Goal: Task Accomplishment & Management: Manage account settings

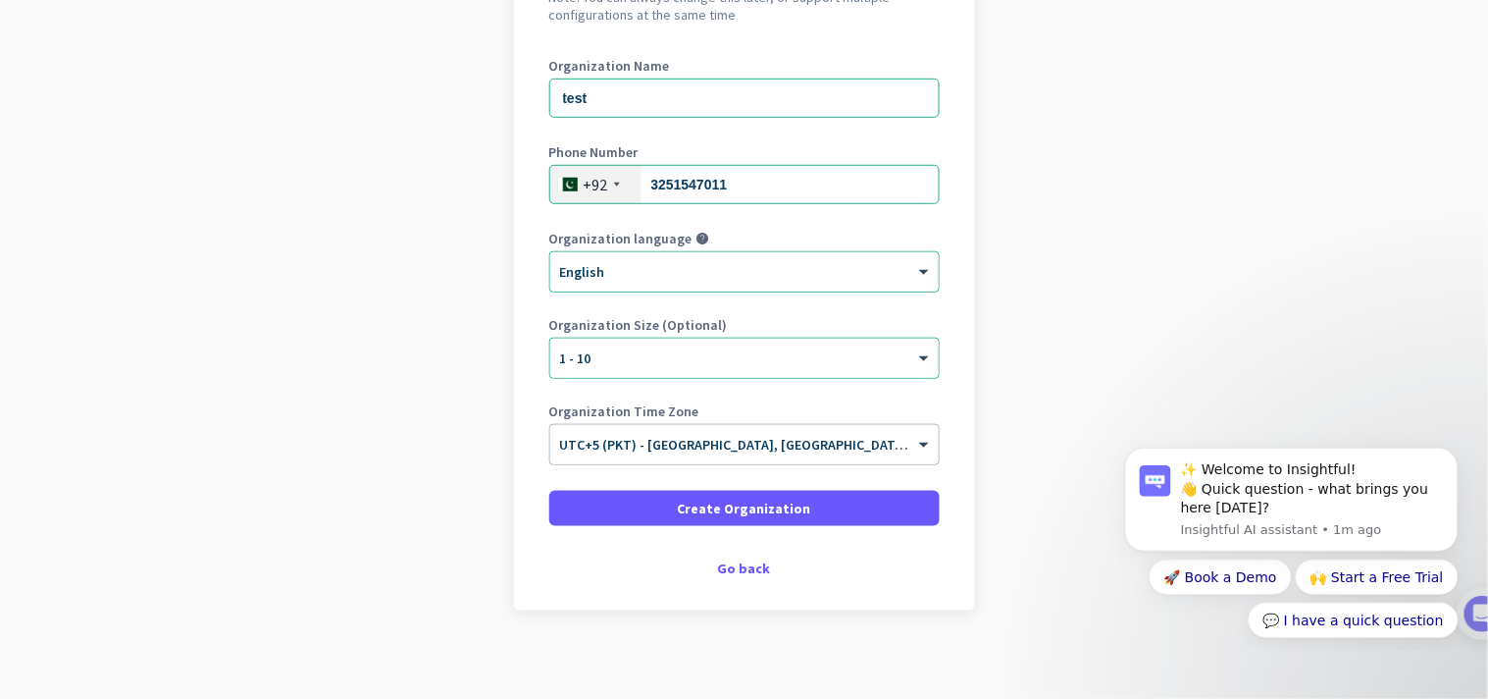
scroll to position [250, 0]
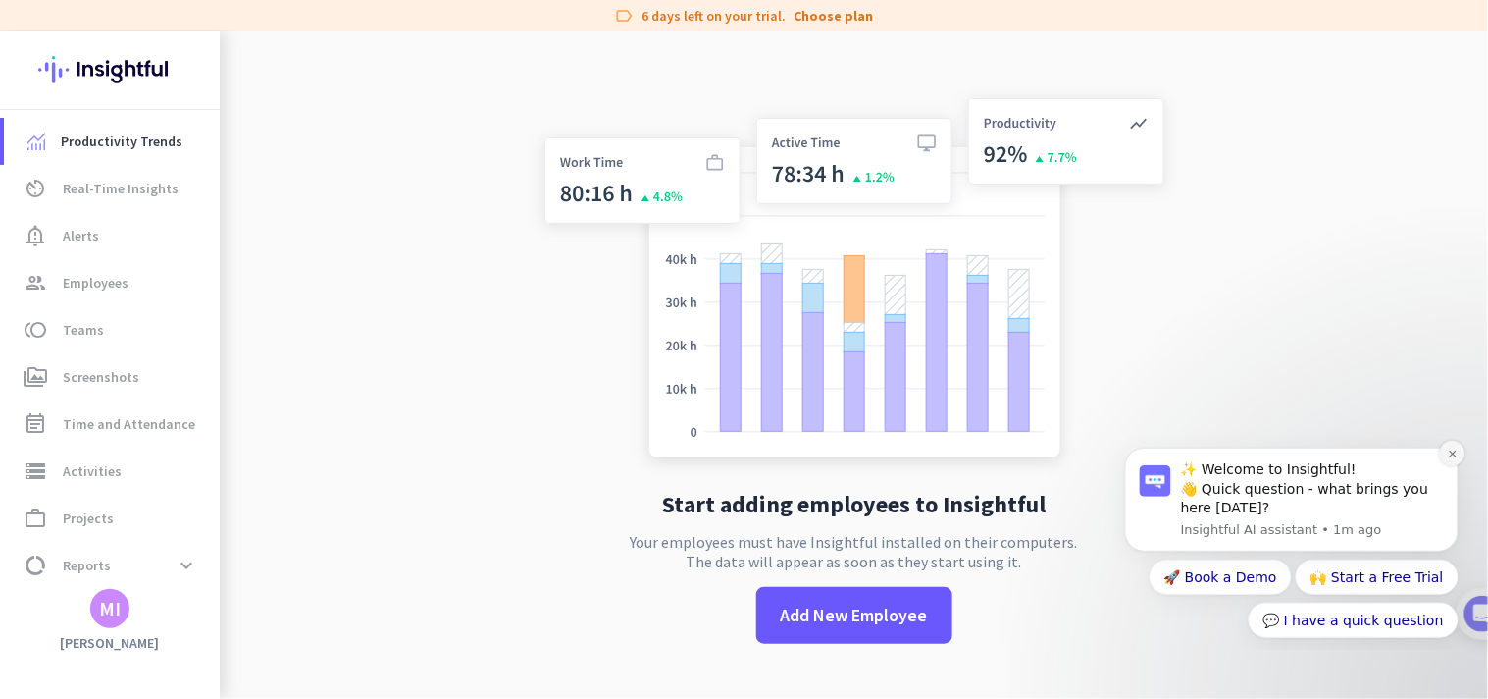
click at [1455, 454] on icon "Dismiss notification" at bounding box center [1452, 452] width 11 height 11
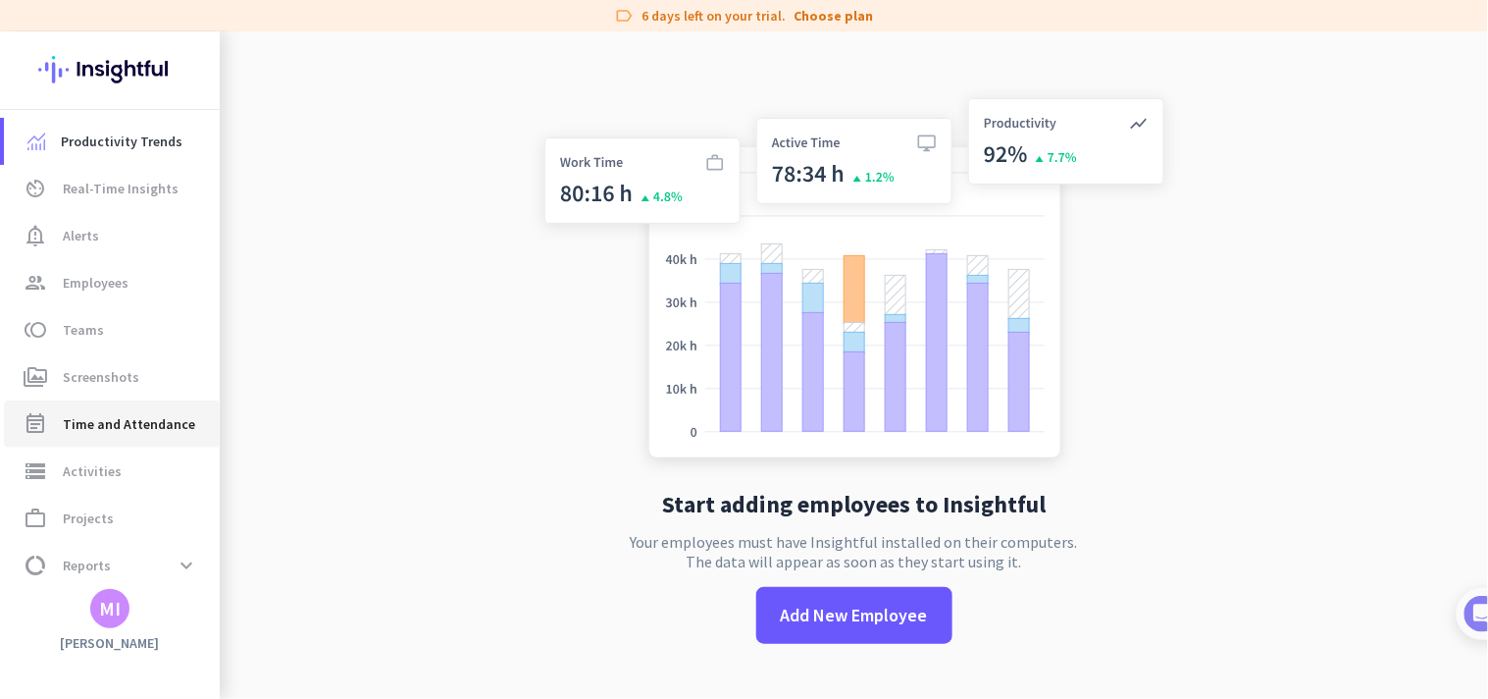
click at [90, 423] on span "Time and Attendance" at bounding box center [129, 424] width 132 height 24
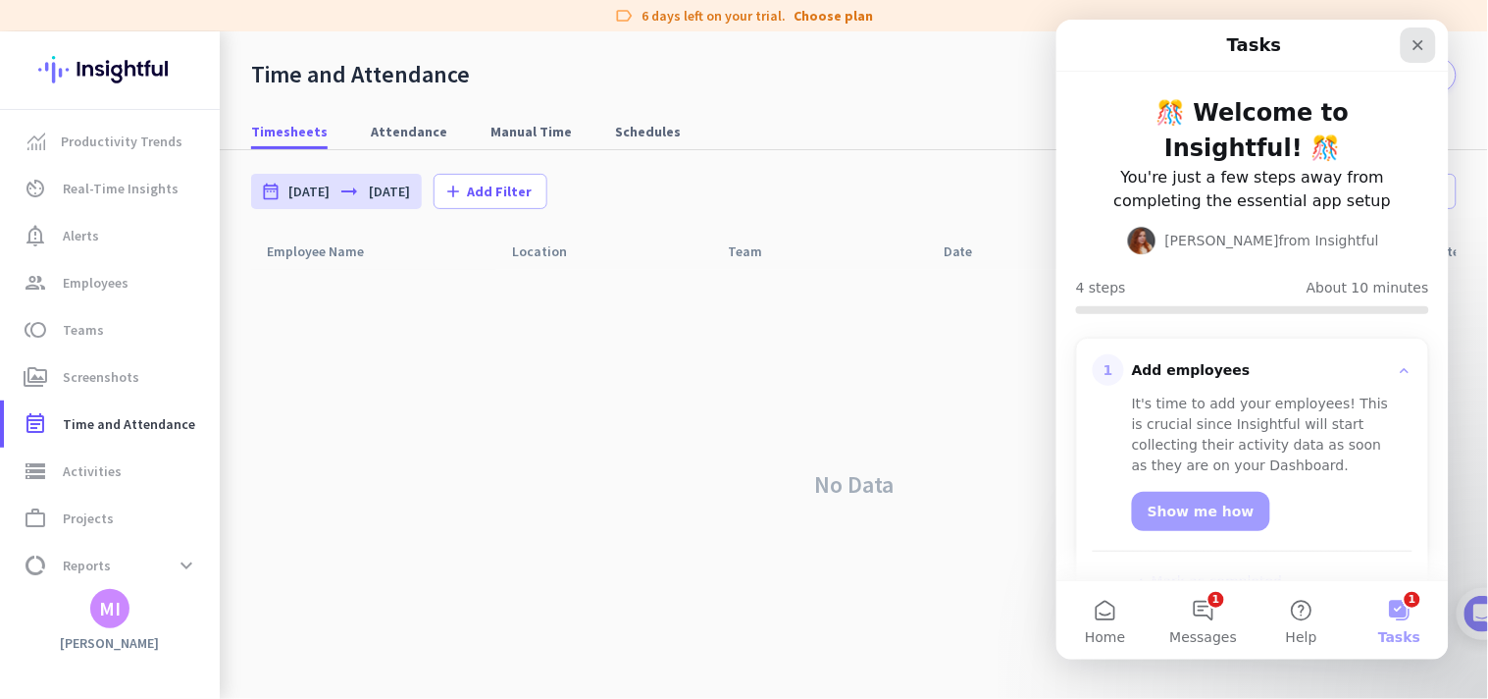
click at [1415, 44] on icon "Close" at bounding box center [1418, 44] width 16 height 16
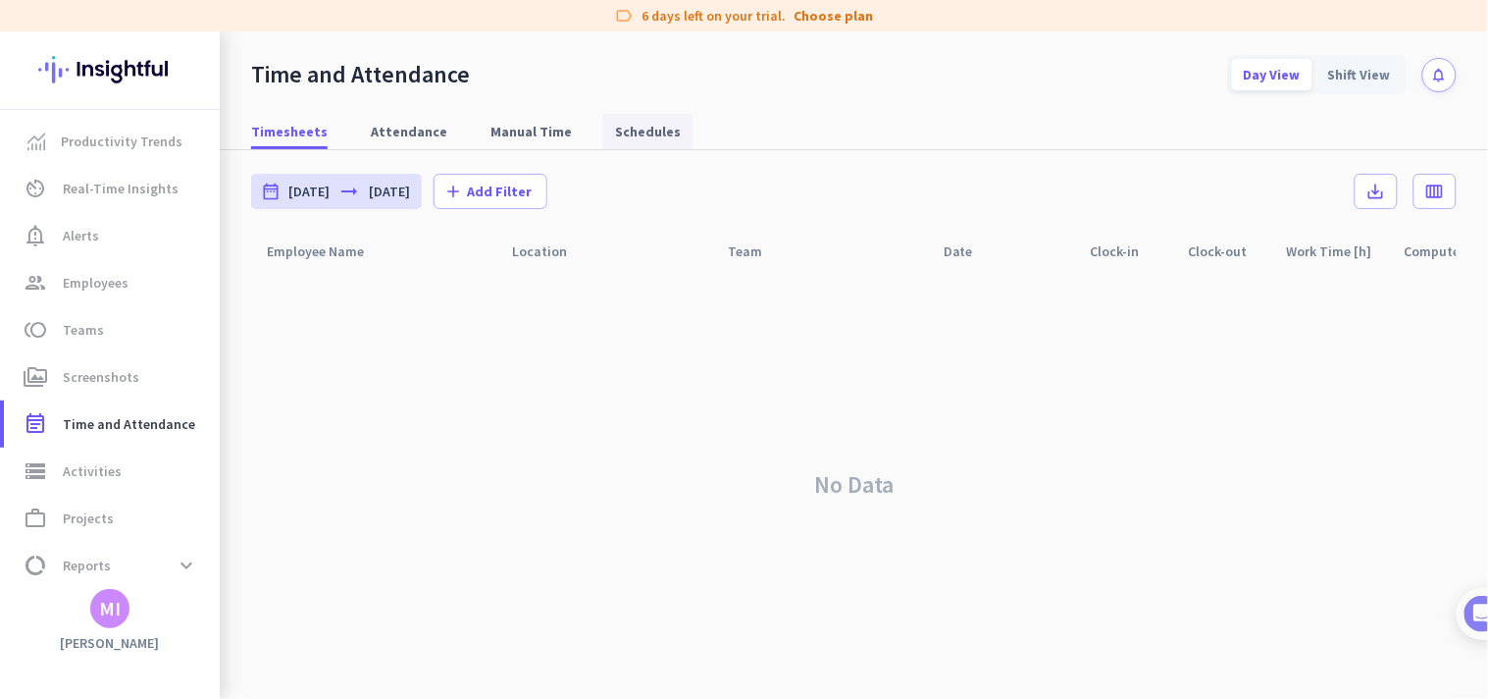
click at [614, 134] on body "label 6 days left on your trial. Choose plan Productivity Trends av_timer Real-…" at bounding box center [744, 349] width 1488 height 699
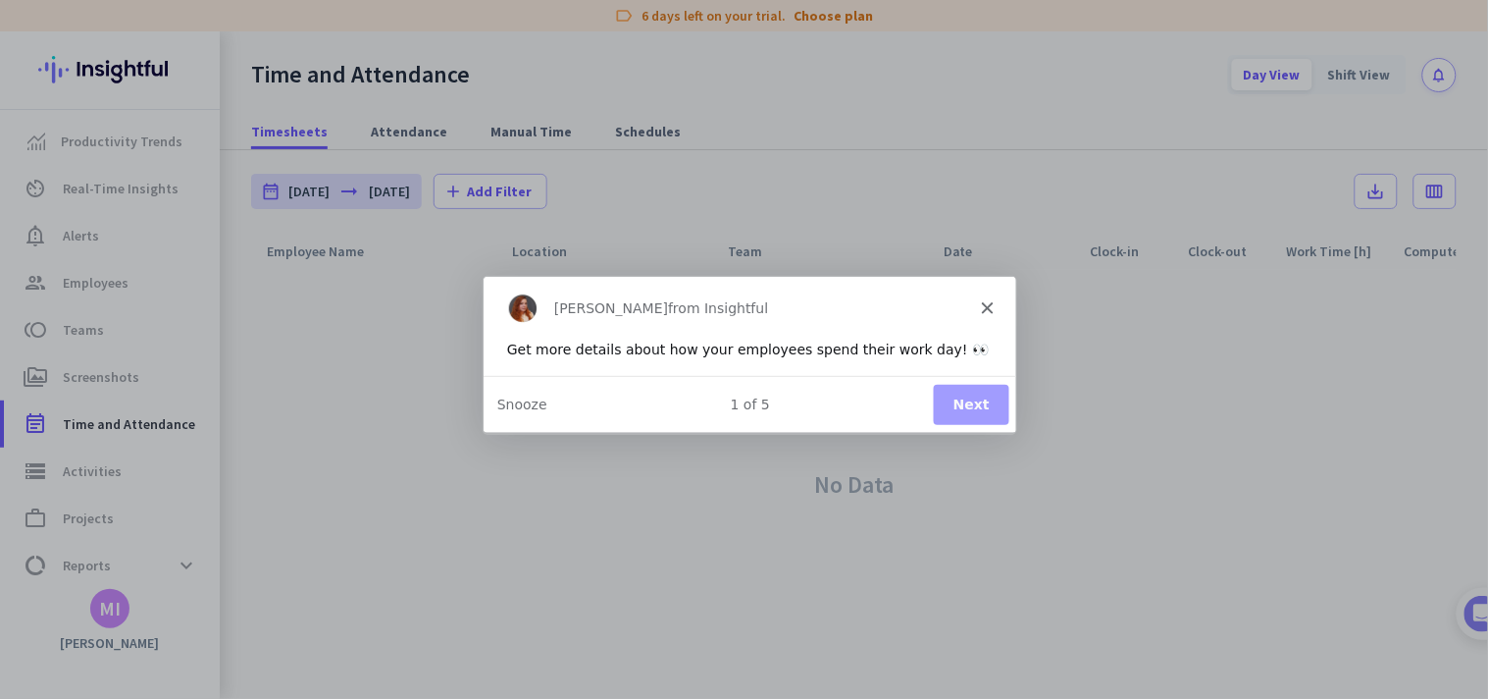
click at [954, 398] on button "Next" at bounding box center [970, 404] width 76 height 40
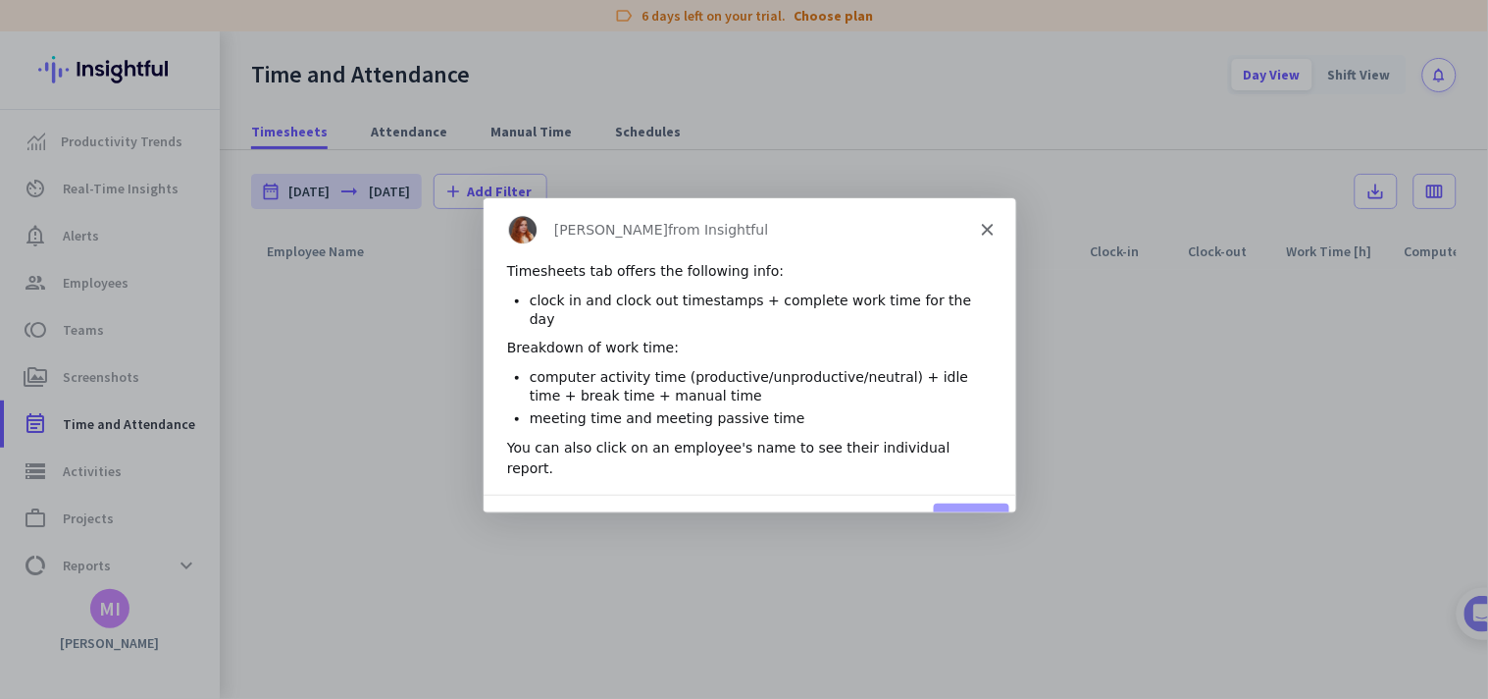
click at [970, 219] on div "[PERSON_NAME] from Insightful" at bounding box center [749, 227] width 534 height 63
click at [981, 228] on icon "Close" at bounding box center [986, 228] width 12 height 12
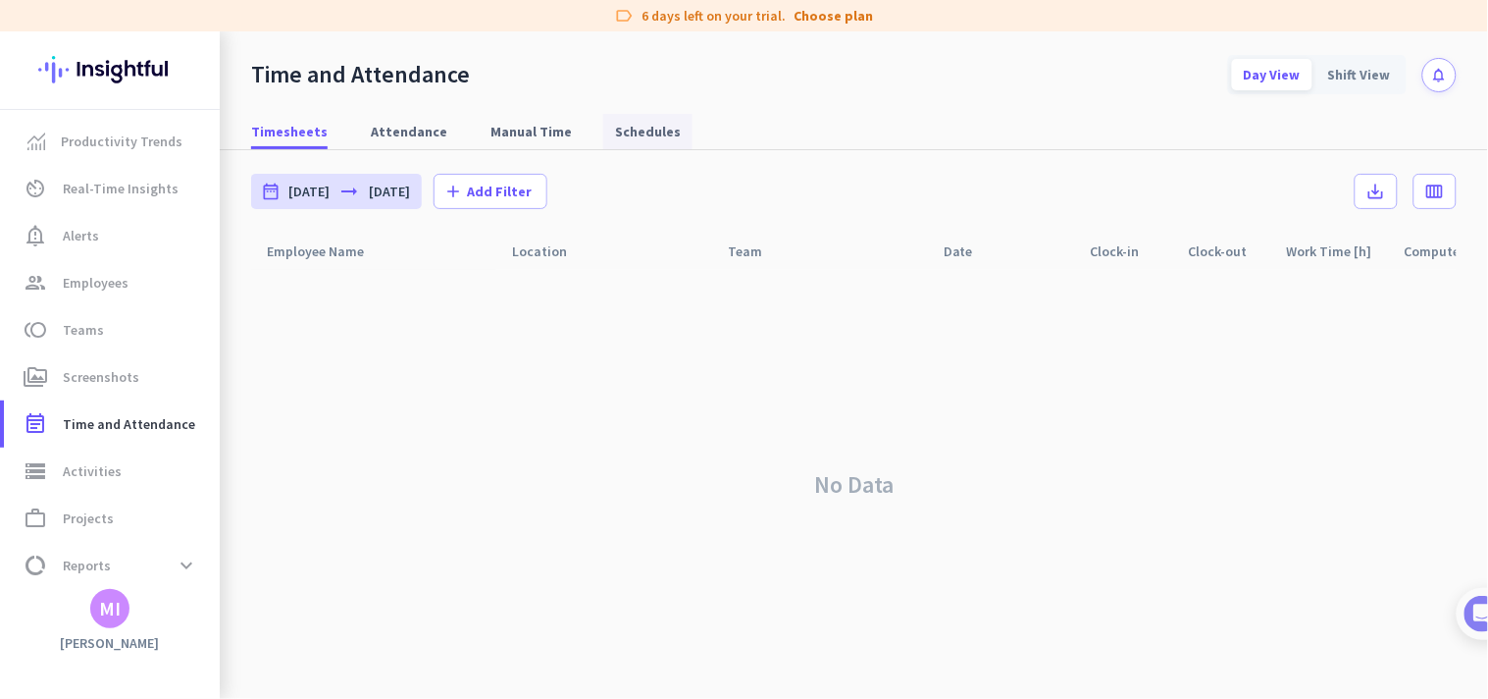
click at [631, 130] on span "Schedules" at bounding box center [648, 132] width 66 height 20
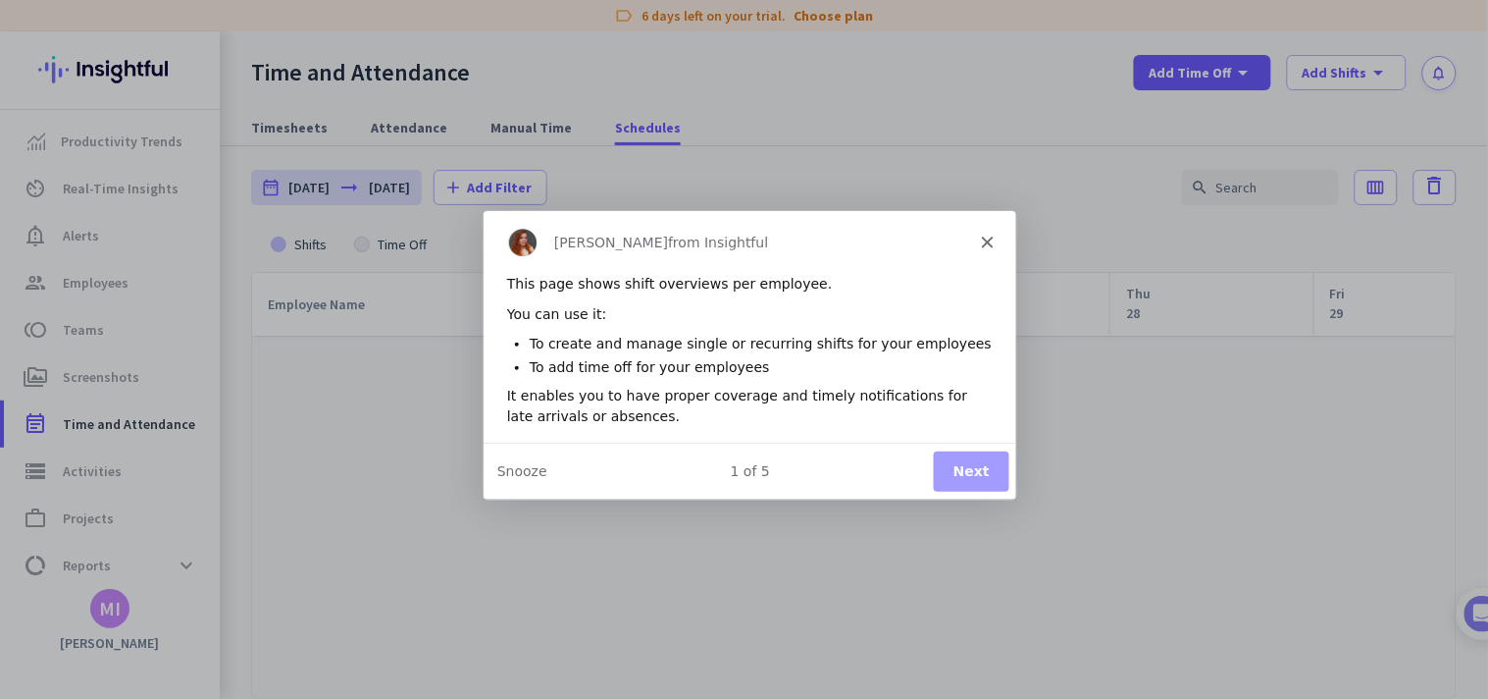
click at [984, 247] on div "[PERSON_NAME] from Insightful" at bounding box center [749, 240] width 534 height 63
click at [991, 229] on div "[PERSON_NAME] from Insightful" at bounding box center [749, 240] width 534 height 63
click at [983, 242] on polygon "Close" at bounding box center [986, 240] width 12 height 12
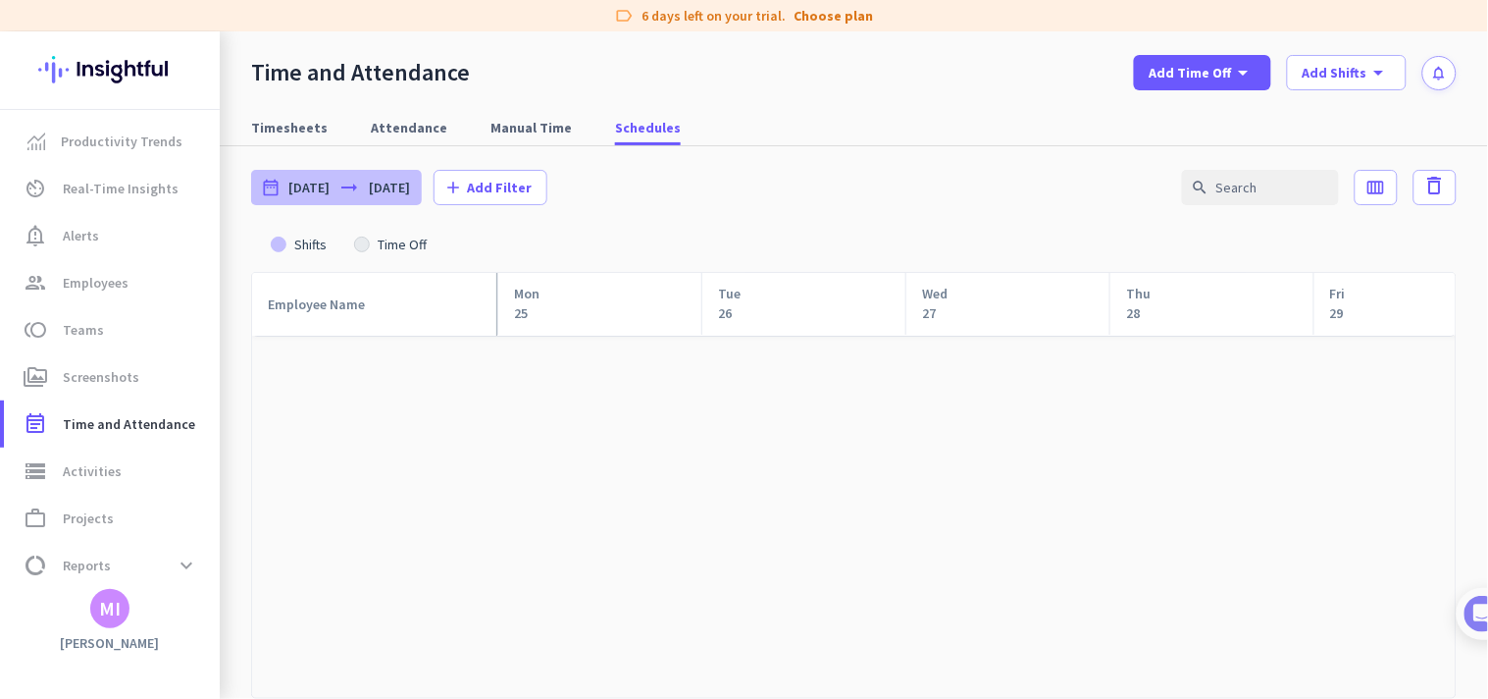
click at [361, 189] on icon "arrow_right_alt" at bounding box center [350, 188] width 24 height 24
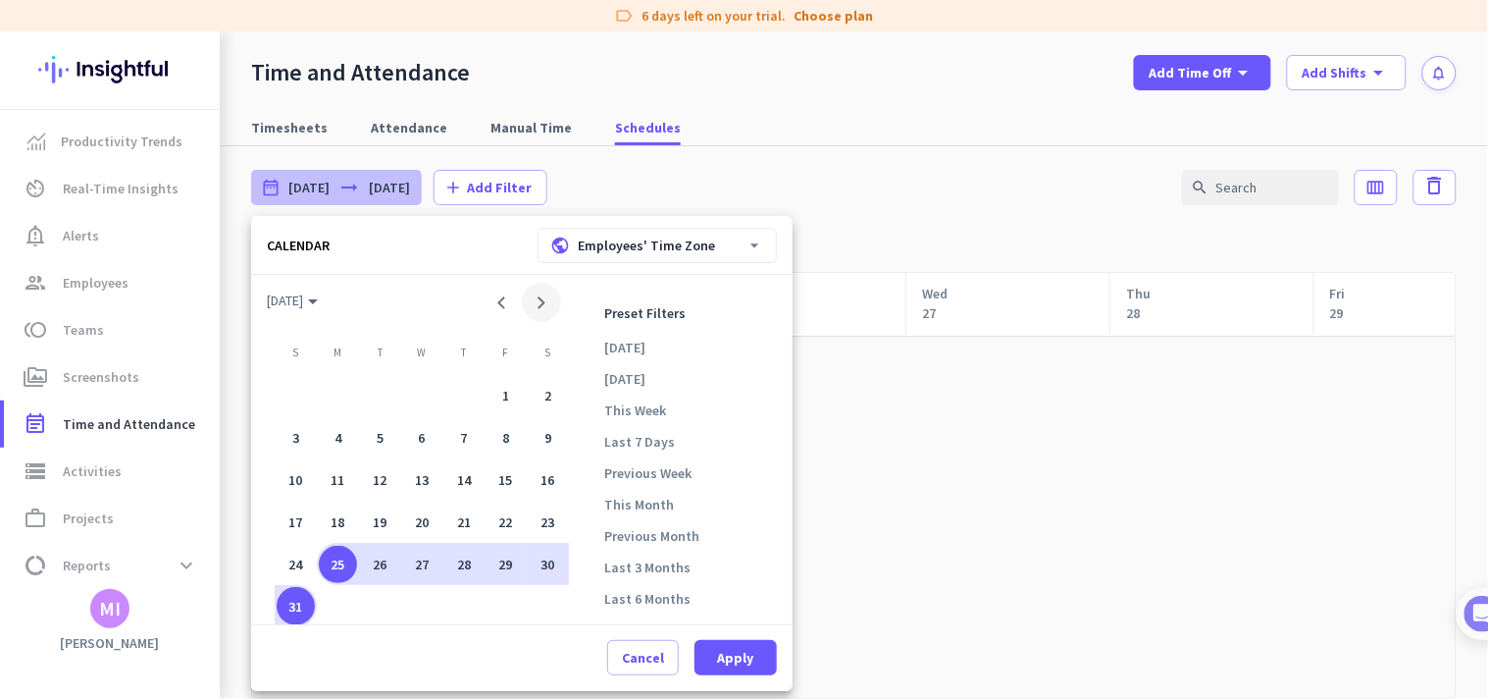
click at [553, 296] on span "Next month" at bounding box center [541, 302] width 39 height 39
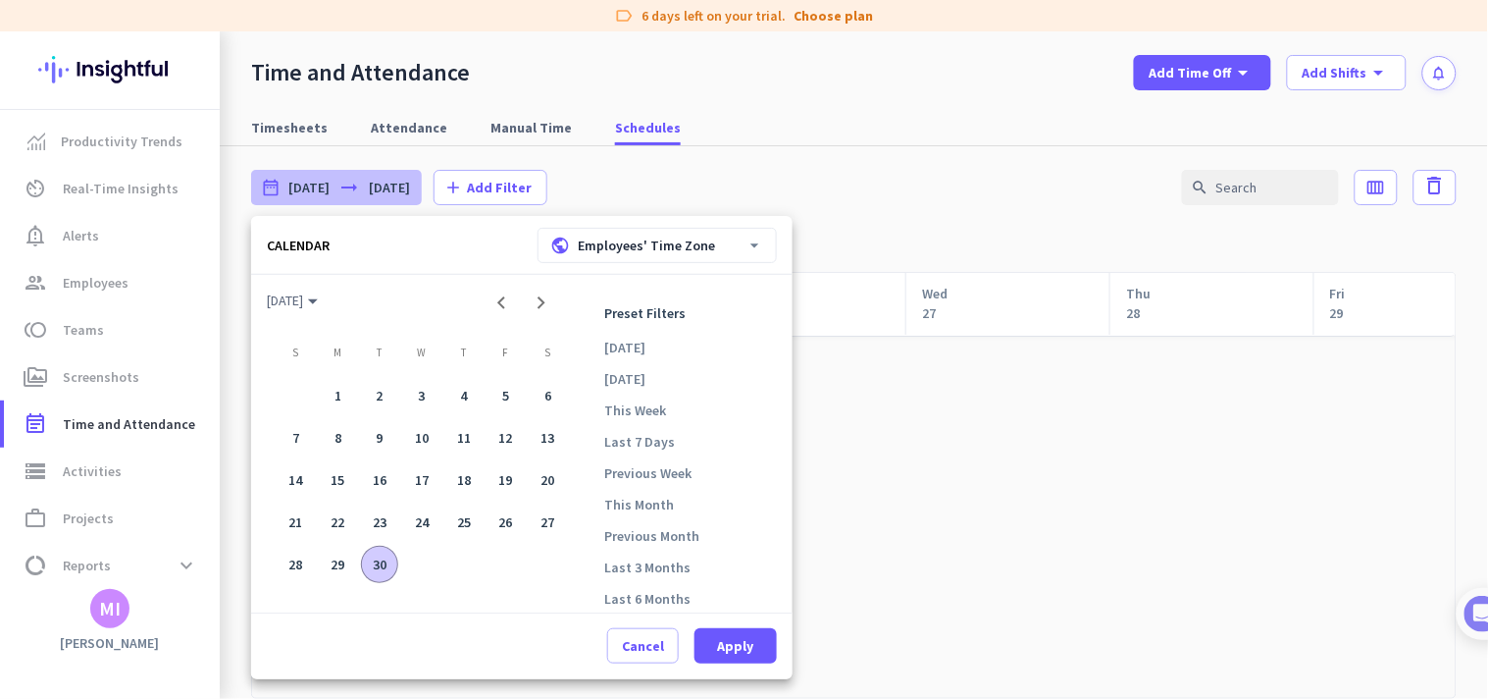
click at [369, 566] on div "30" at bounding box center [380, 565] width 38 height 38
click at [739, 653] on span "Apply" at bounding box center [735, 646] width 36 height 20
type input "[DATE] - [DATE]"
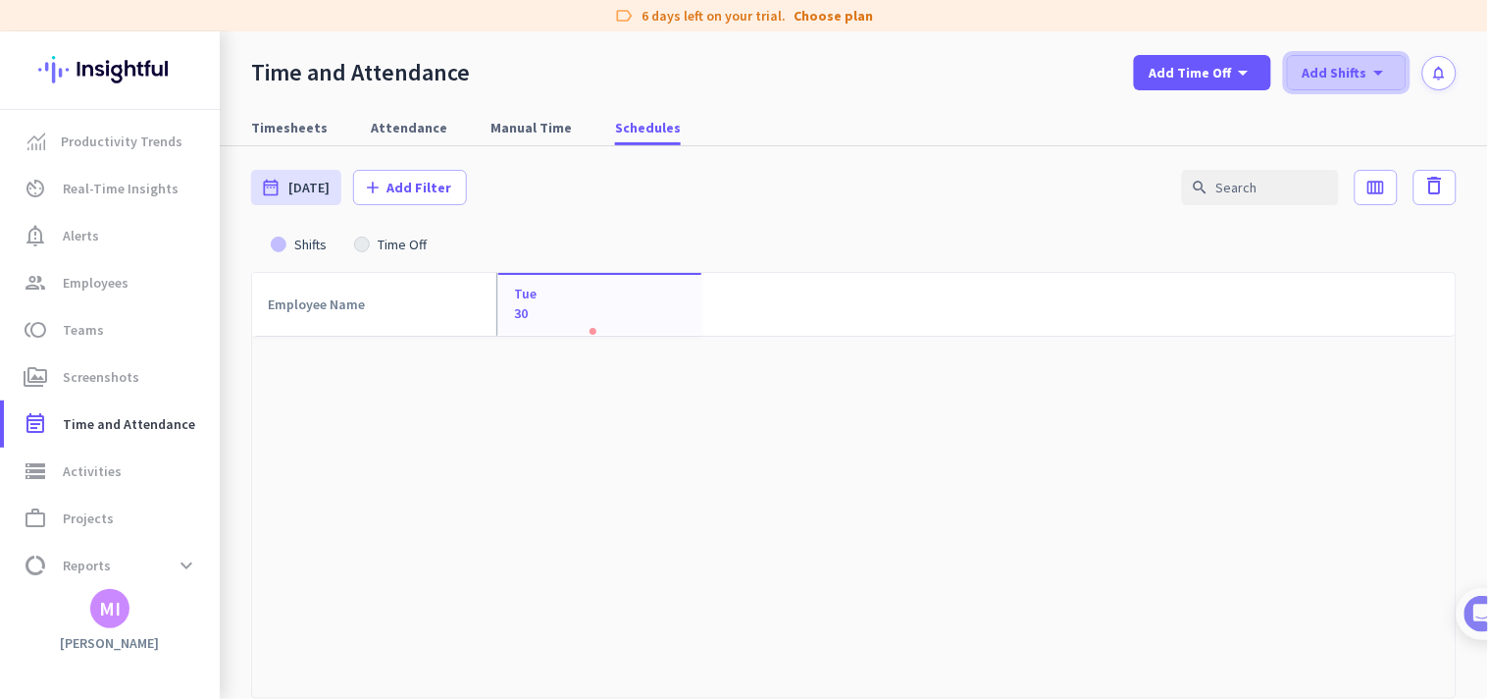
click at [1351, 73] on span "Add Shifts" at bounding box center [1335, 73] width 65 height 20
click at [1359, 168] on div "Import Shifts" at bounding box center [1379, 163] width 90 height 20
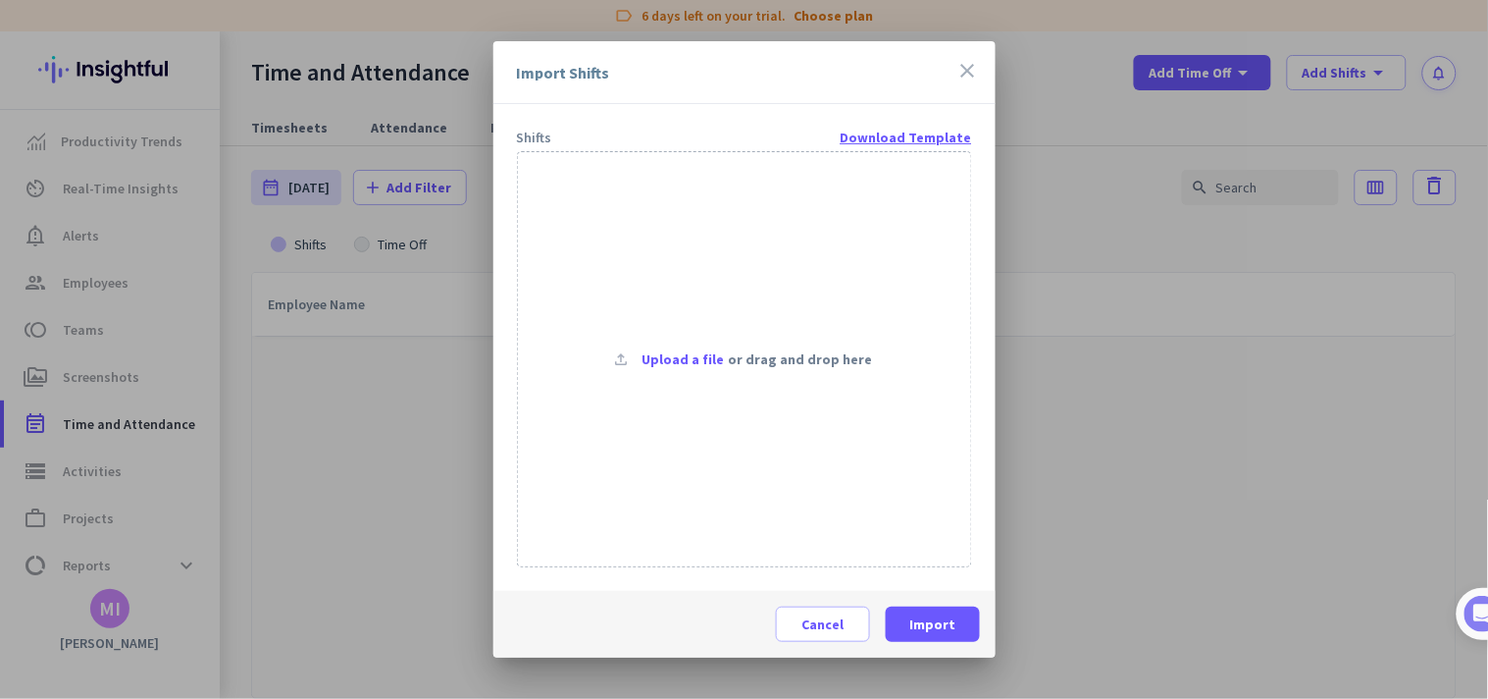
click at [964, 134] on link "Download Template" at bounding box center [906, 138] width 131 height 20
drag, startPoint x: 1120, startPoint y: 272, endPoint x: 1091, endPoint y: 246, distance: 38.9
click at [1104, 266] on div at bounding box center [744, 349] width 1488 height 699
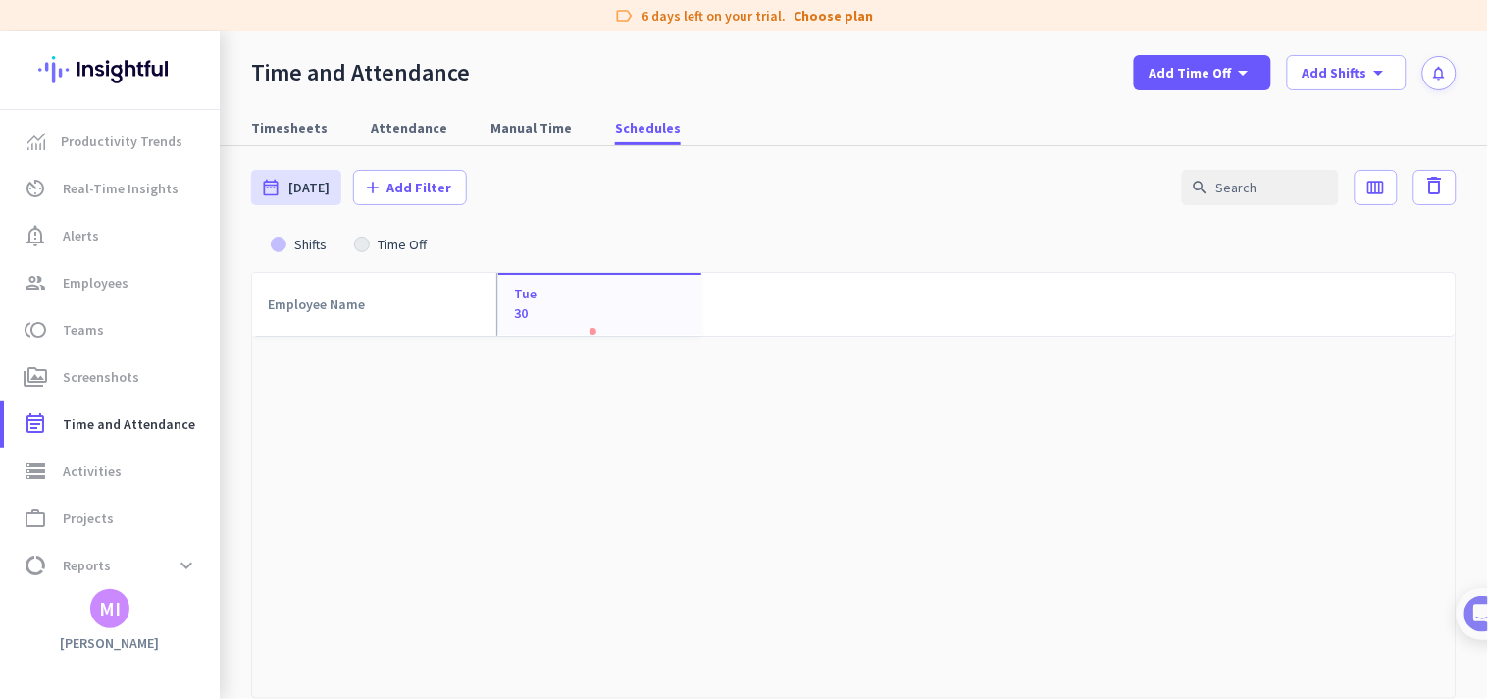
click at [124, 605] on div "MI" at bounding box center [109, 608] width 39 height 39
drag, startPoint x: 130, startPoint y: 645, endPoint x: 93, endPoint y: 645, distance: 36.3
click at [93, 645] on div at bounding box center [744, 349] width 1488 height 699
click at [114, 609] on div "MI" at bounding box center [110, 608] width 22 height 20
click at [245, 452] on span "Personal Settings" at bounding box center [214, 464] width 150 height 35
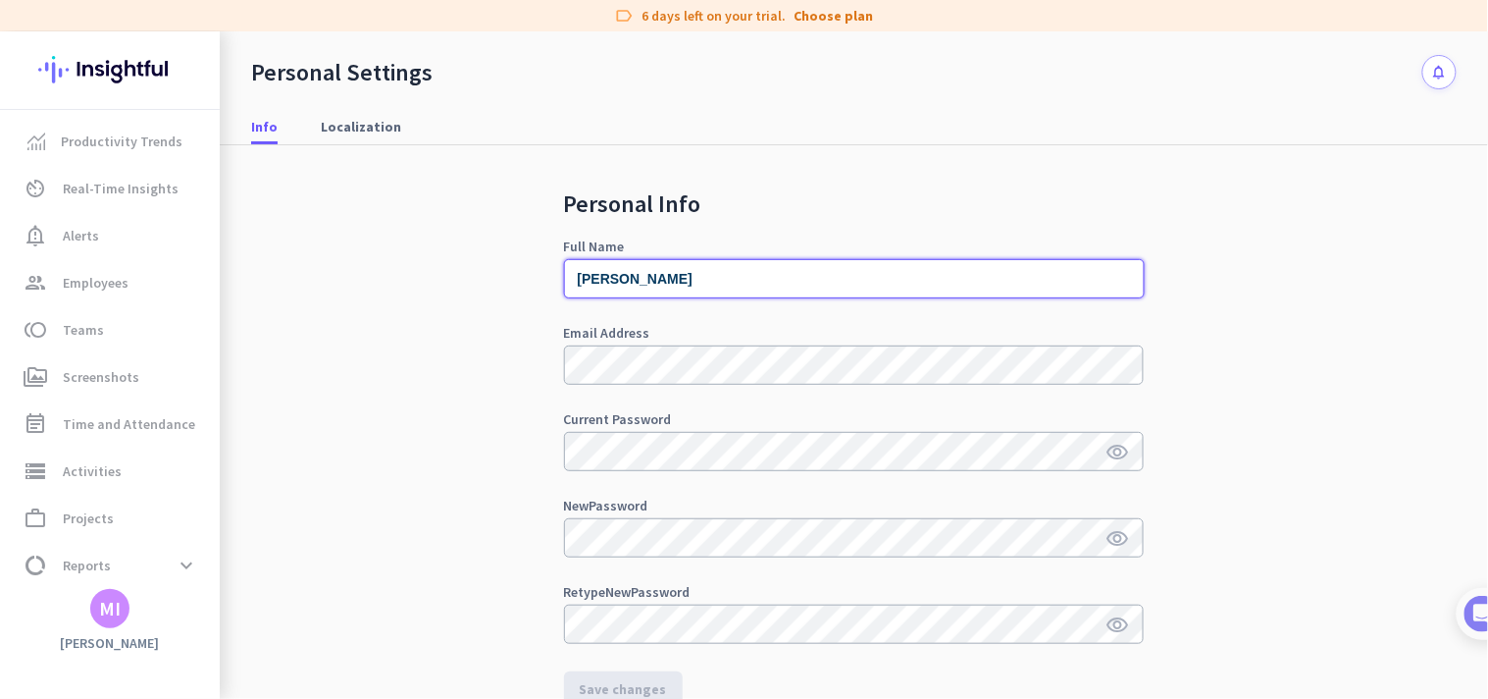
click at [612, 285] on input "[PERSON_NAME]" at bounding box center [854, 278] width 581 height 39
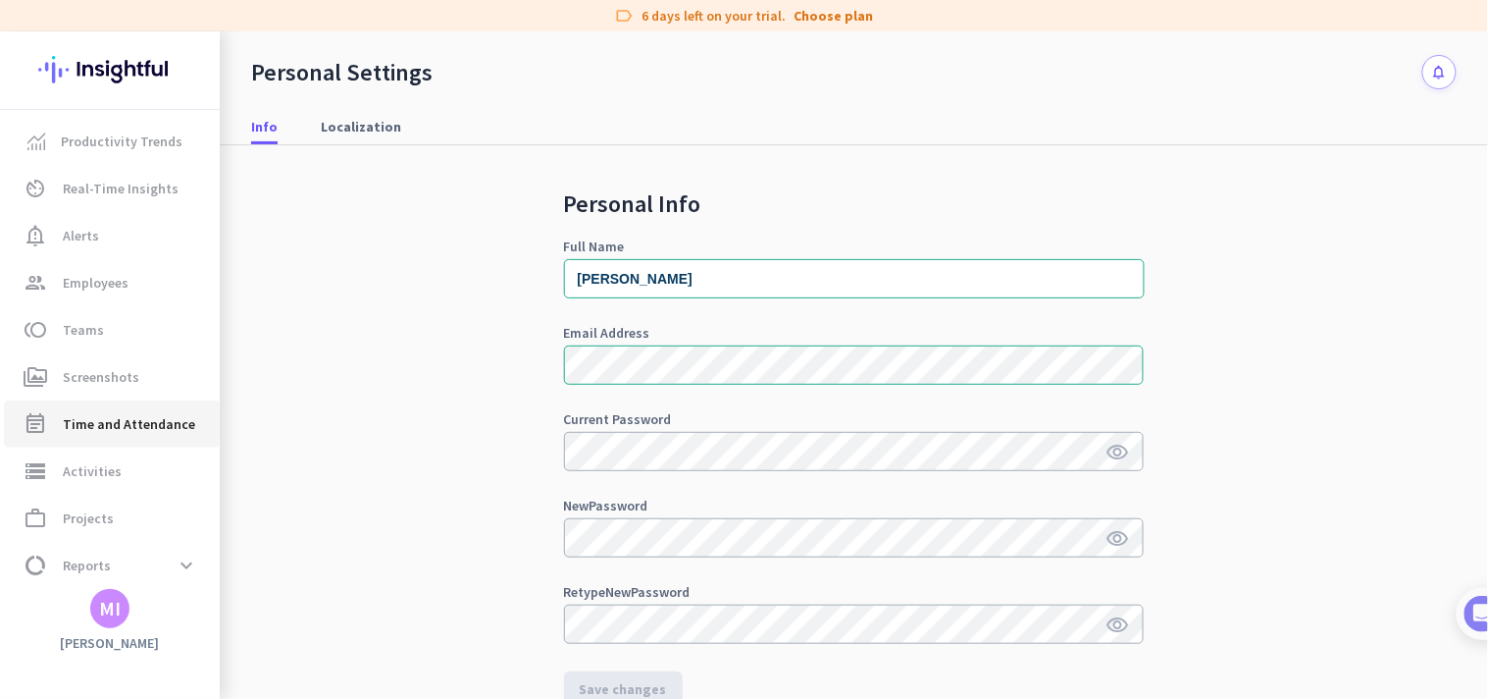
click at [154, 413] on span "Time and Attendance" at bounding box center [129, 424] width 132 height 24
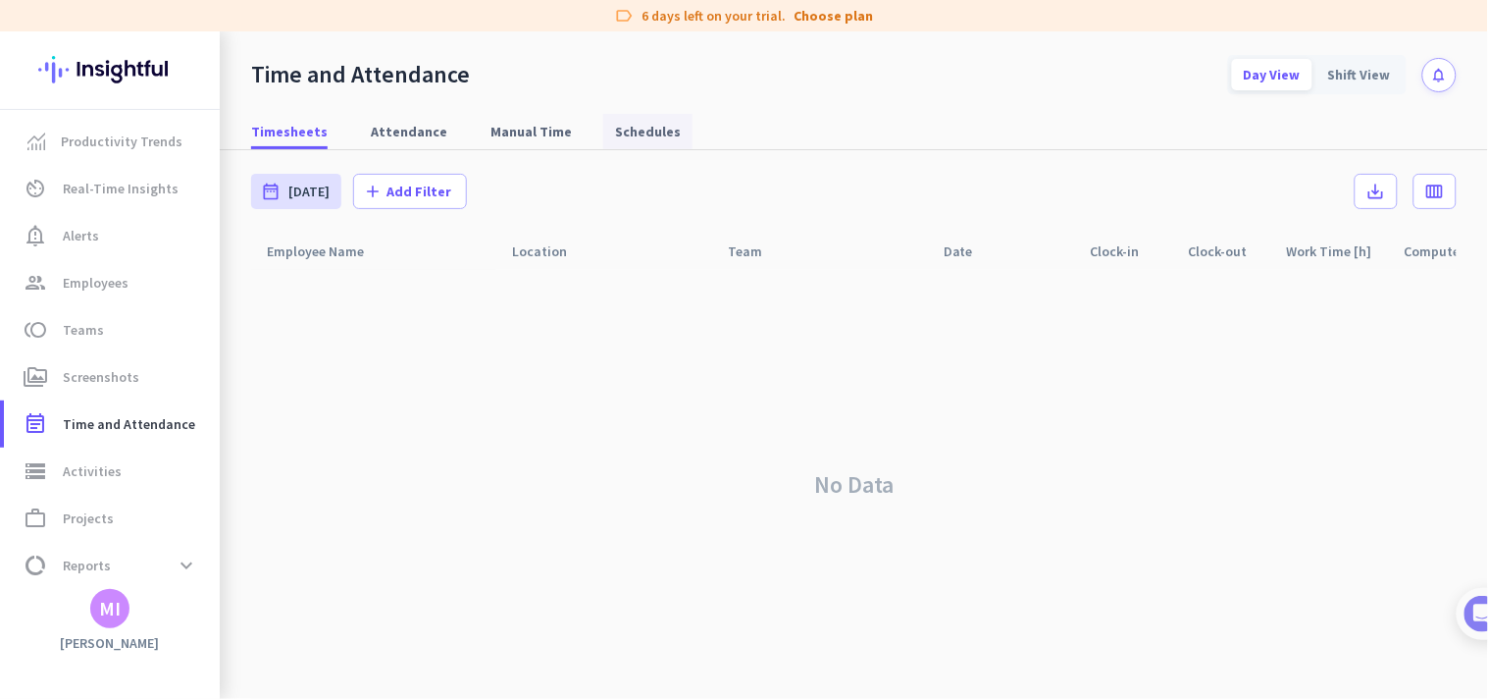
click at [649, 126] on span "Schedules" at bounding box center [648, 132] width 66 height 20
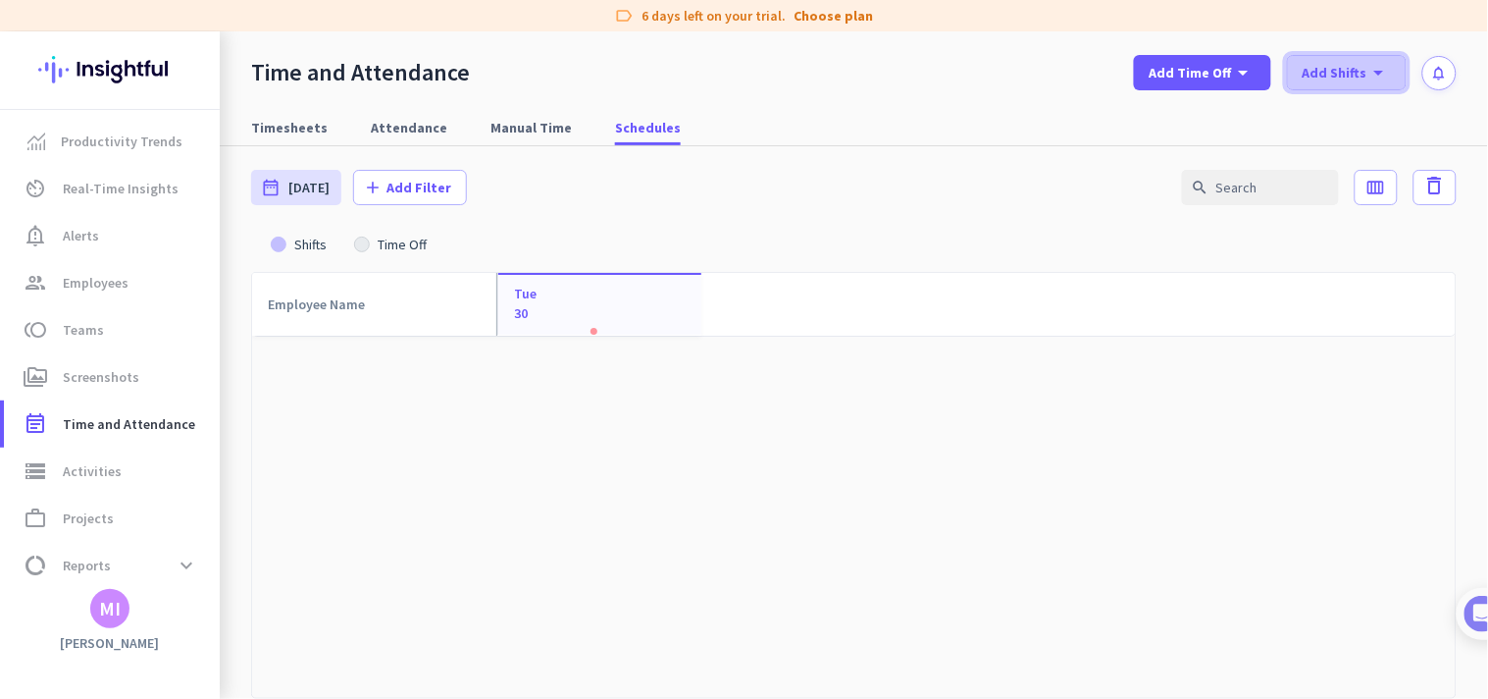
click at [1337, 78] on span "Add Shifts" at bounding box center [1335, 73] width 65 height 20
click at [1329, 126] on div "add Add New Shift" at bounding box center [1367, 115] width 136 height 35
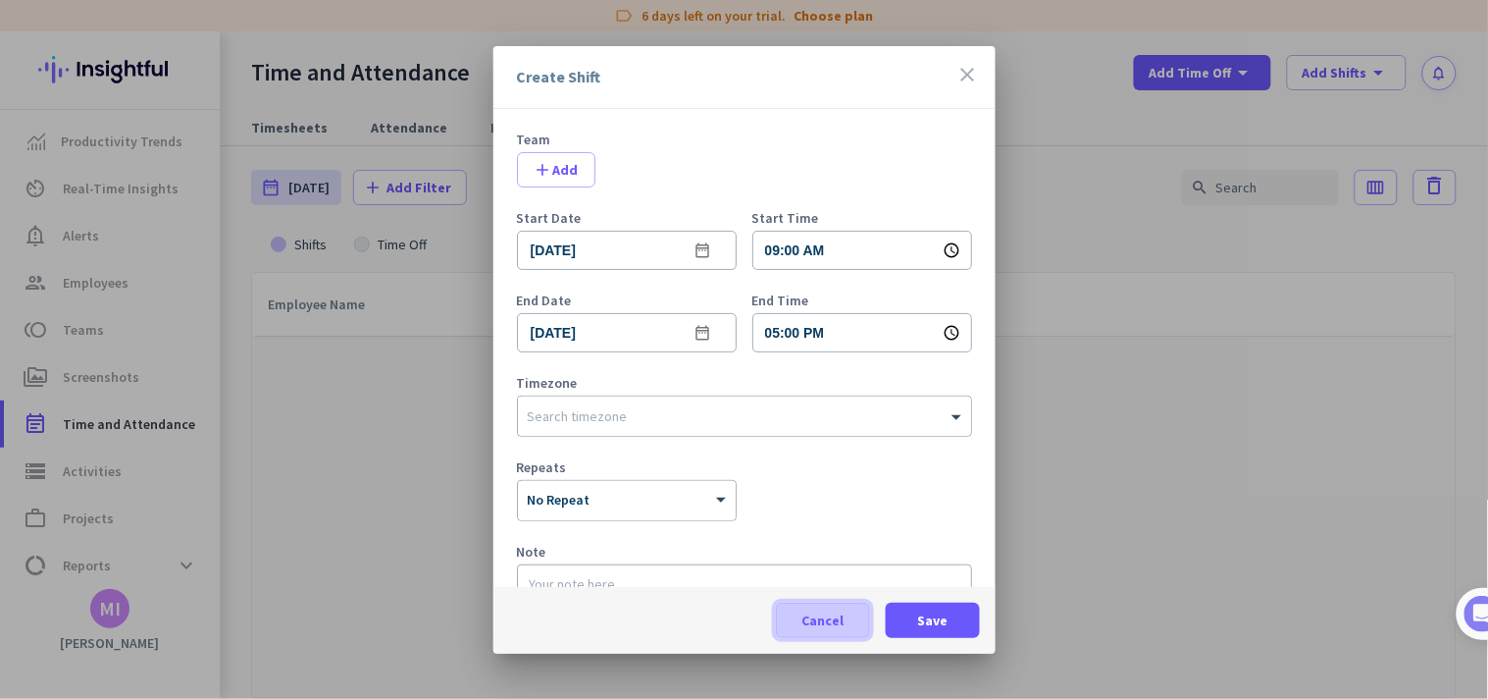
click at [850, 619] on span at bounding box center [823, 620] width 92 height 47
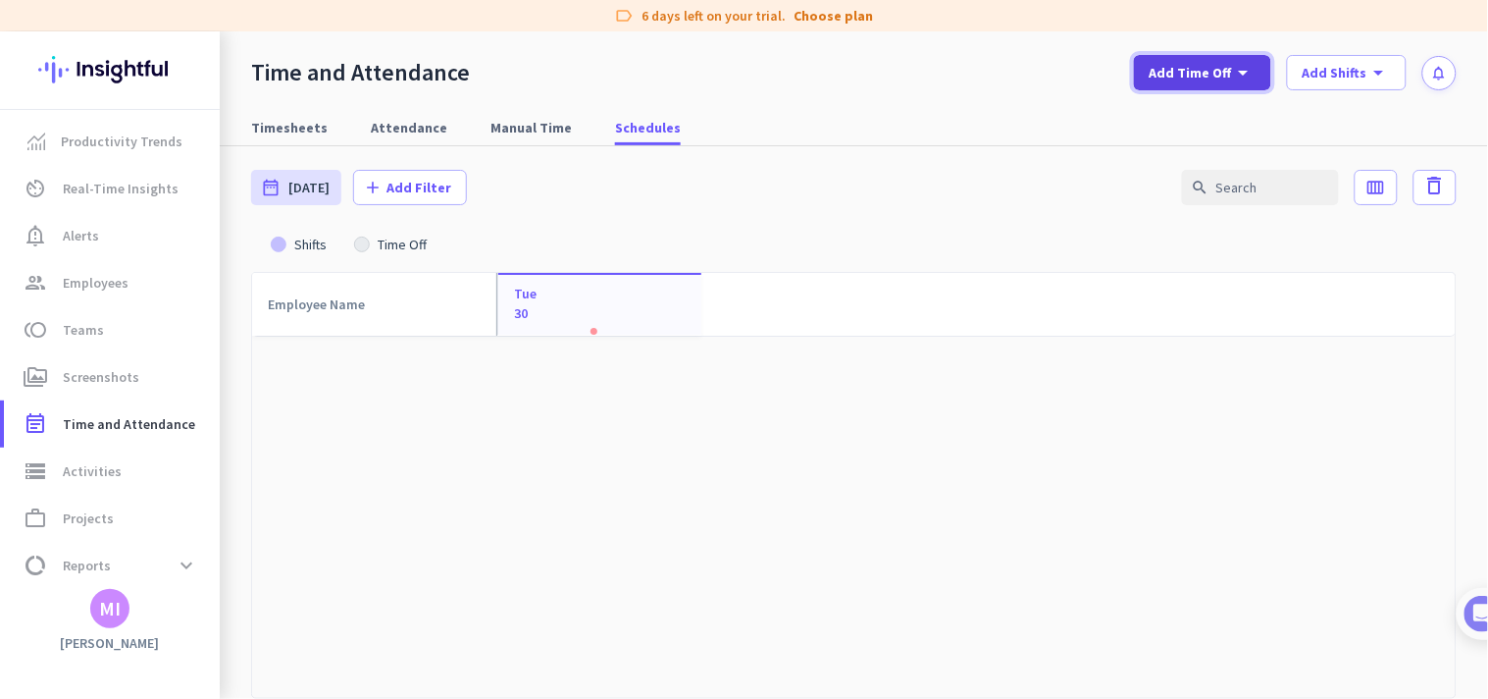
click at [1231, 70] on span "Add Time Off" at bounding box center [1191, 73] width 82 height 20
click at [1247, 163] on div "Import Time Off" at bounding box center [1241, 163] width 111 height 20
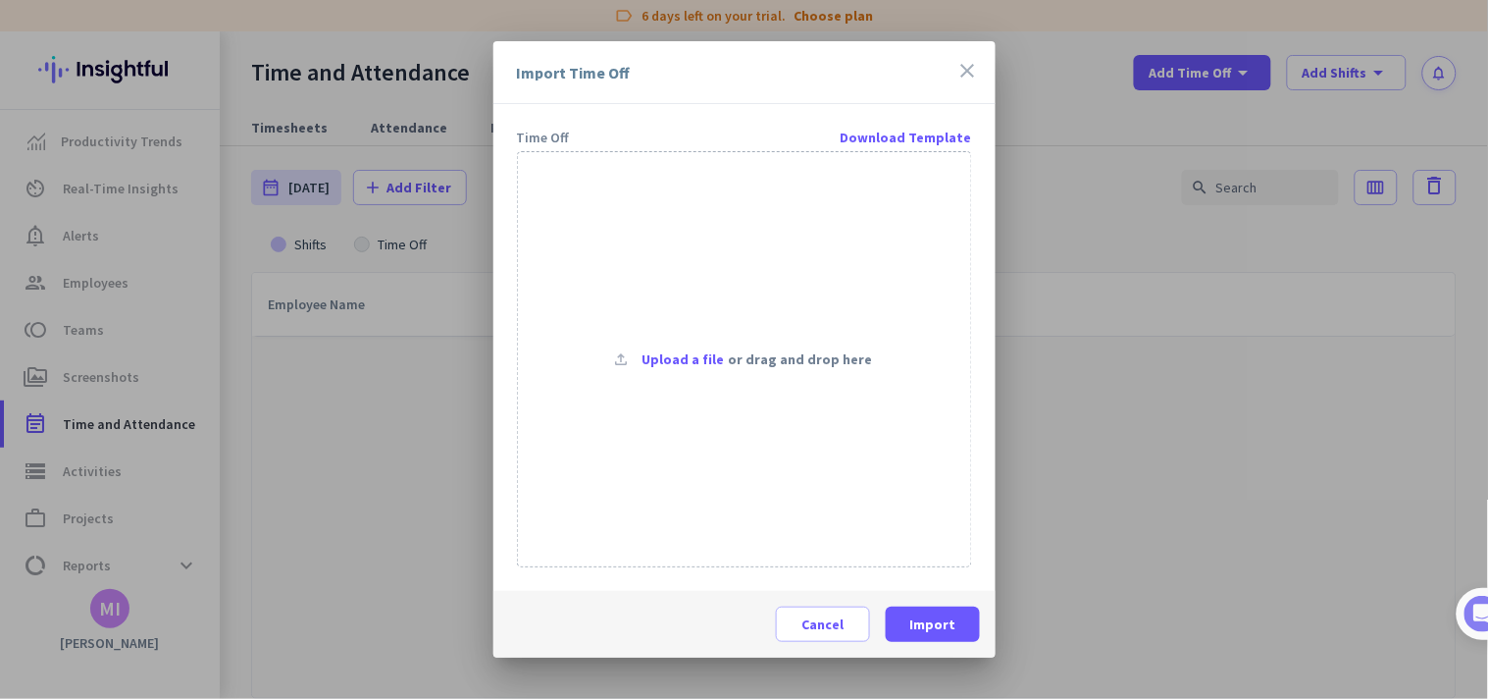
click at [966, 64] on icon "close" at bounding box center [969, 71] width 24 height 24
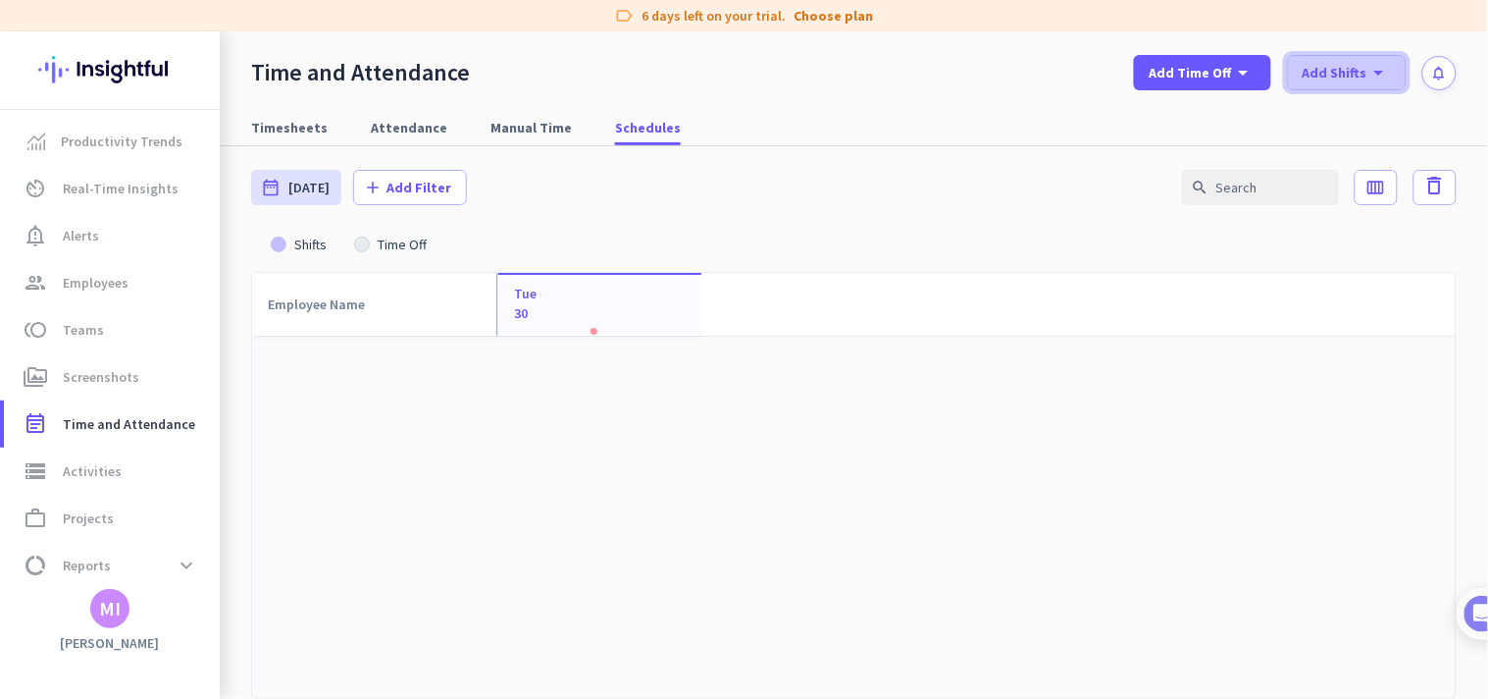
click at [1388, 65] on icon "arrow_drop_down" at bounding box center [1380, 73] width 24 height 24
click at [1325, 169] on icon "file_upload" at bounding box center [1317, 163] width 20 height 20
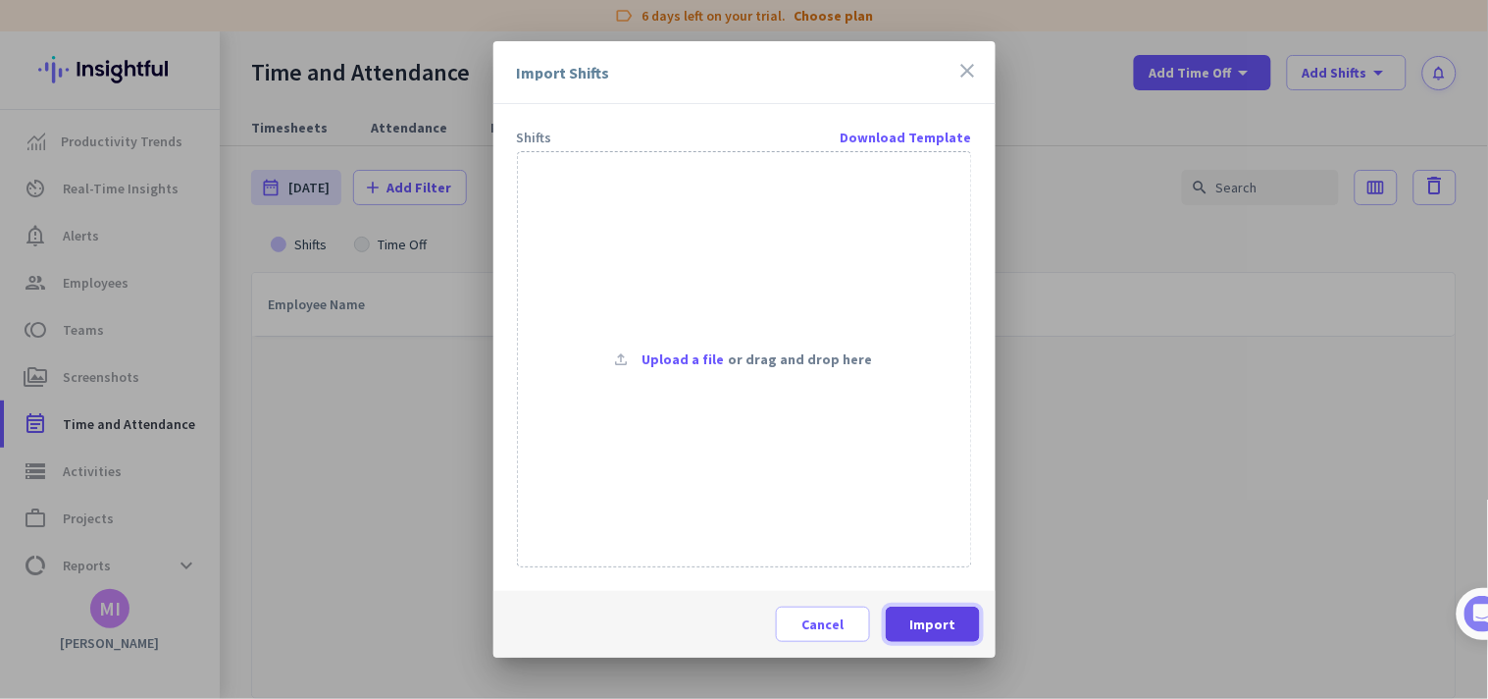
click at [930, 630] on span "Import" at bounding box center [933, 624] width 46 height 20
click at [673, 349] on span "Upload a file" at bounding box center [683, 359] width 82 height 20
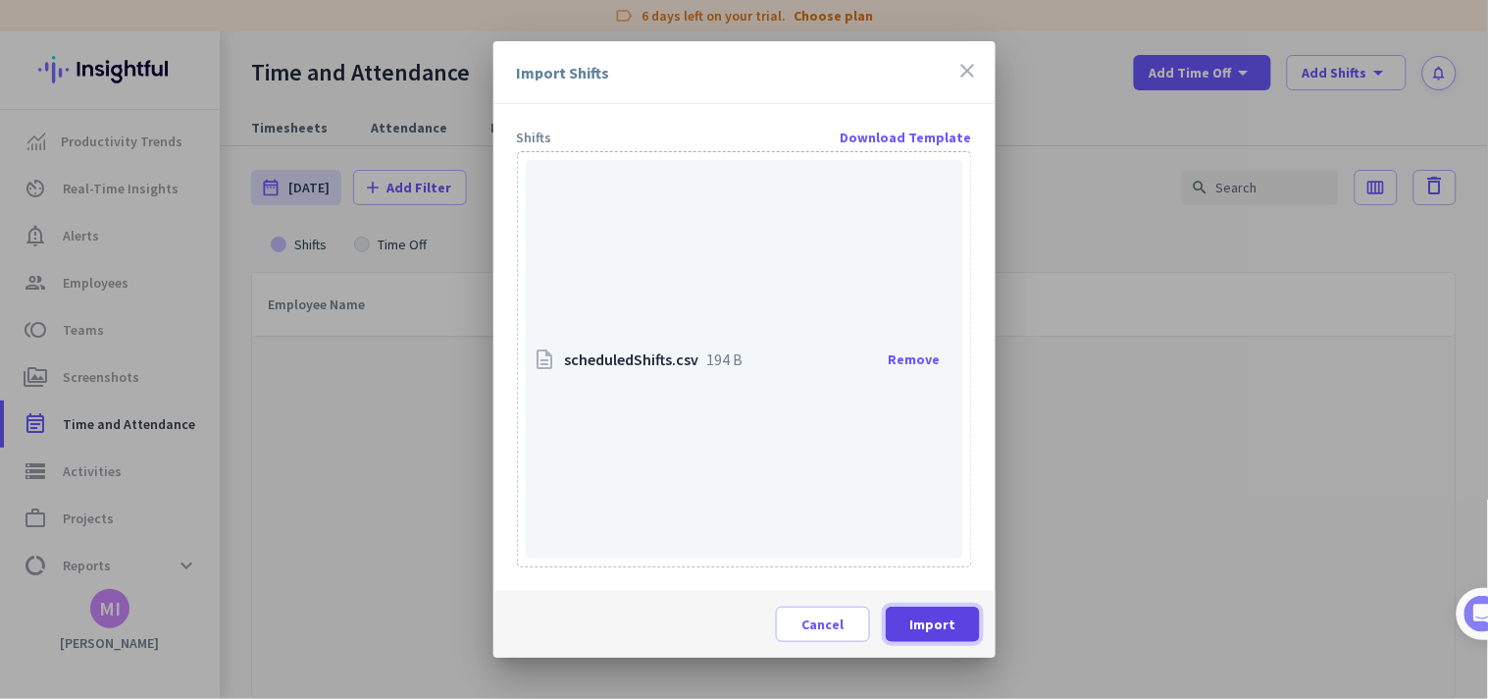
click at [949, 628] on span "Import" at bounding box center [933, 624] width 46 height 20
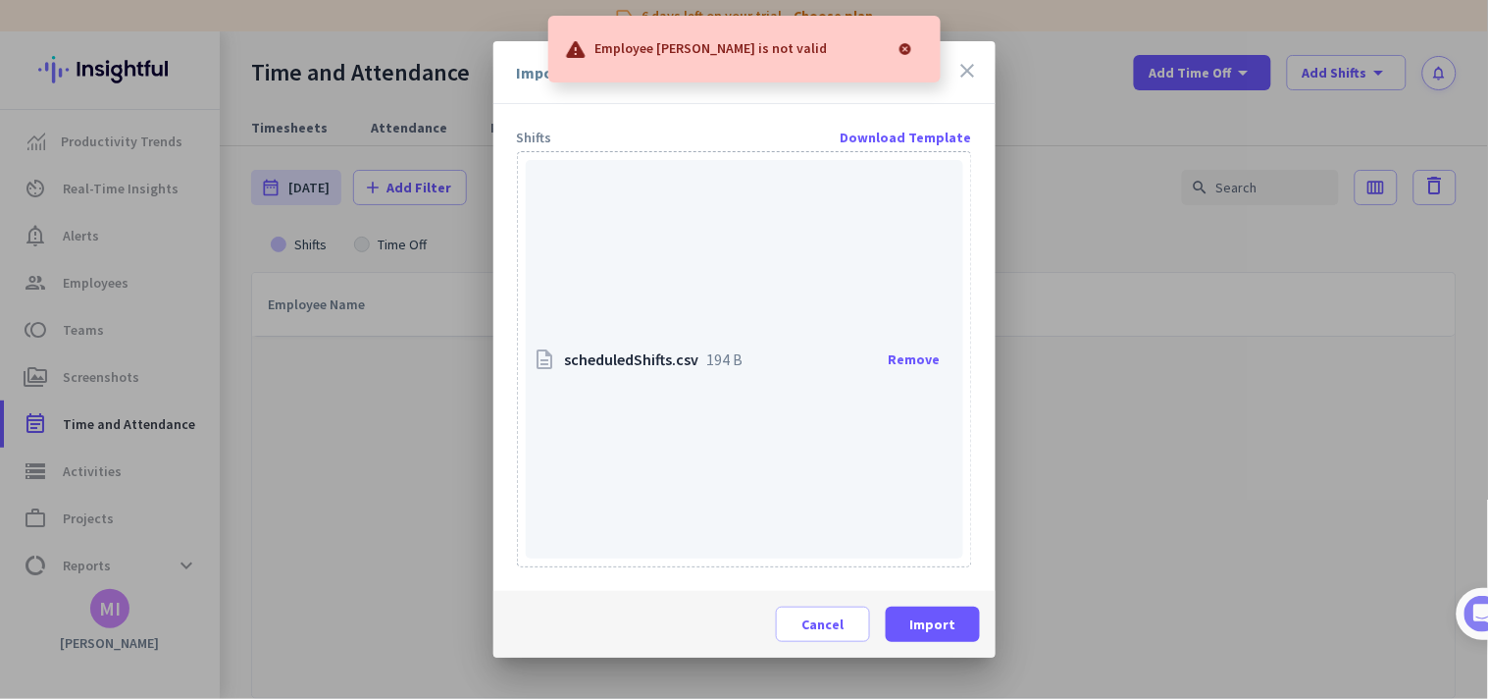
click at [905, 45] on div at bounding box center [905, 48] width 39 height 39
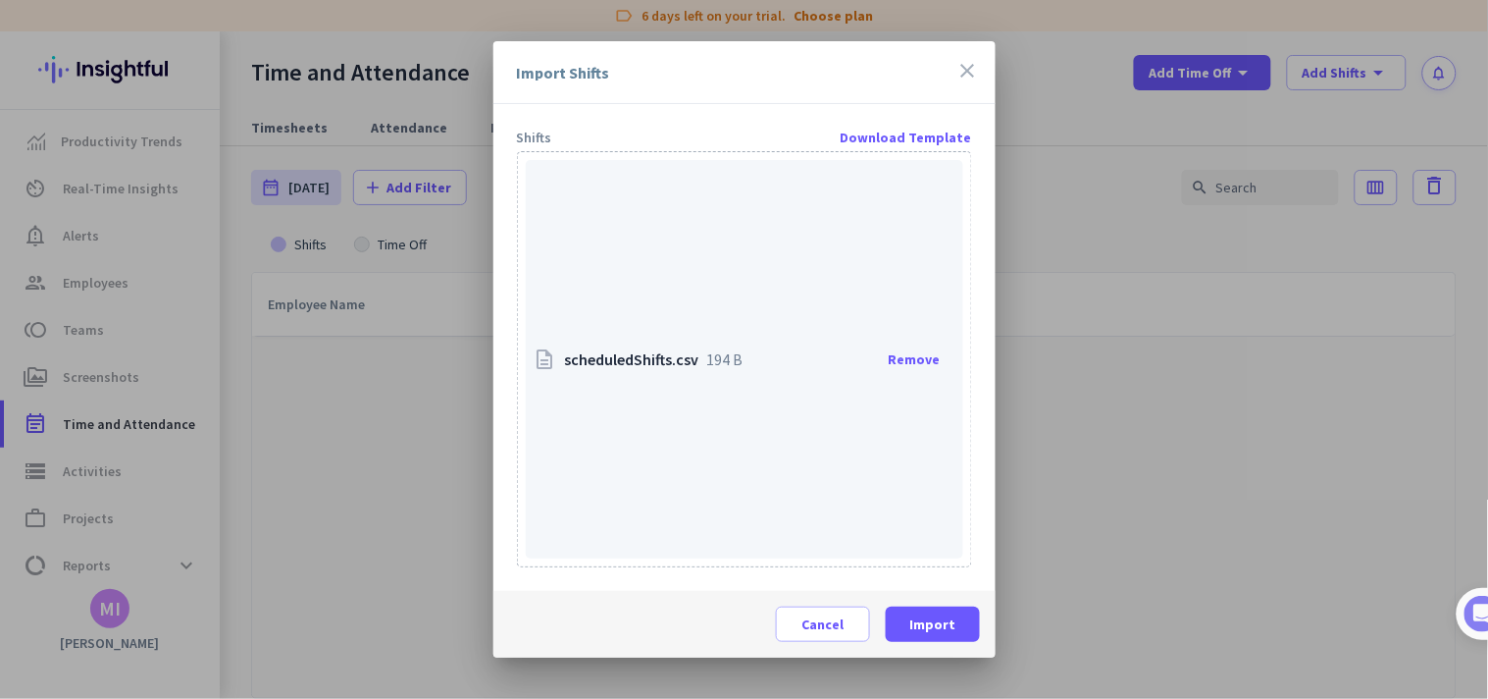
click at [973, 76] on icon "close" at bounding box center [969, 71] width 24 height 24
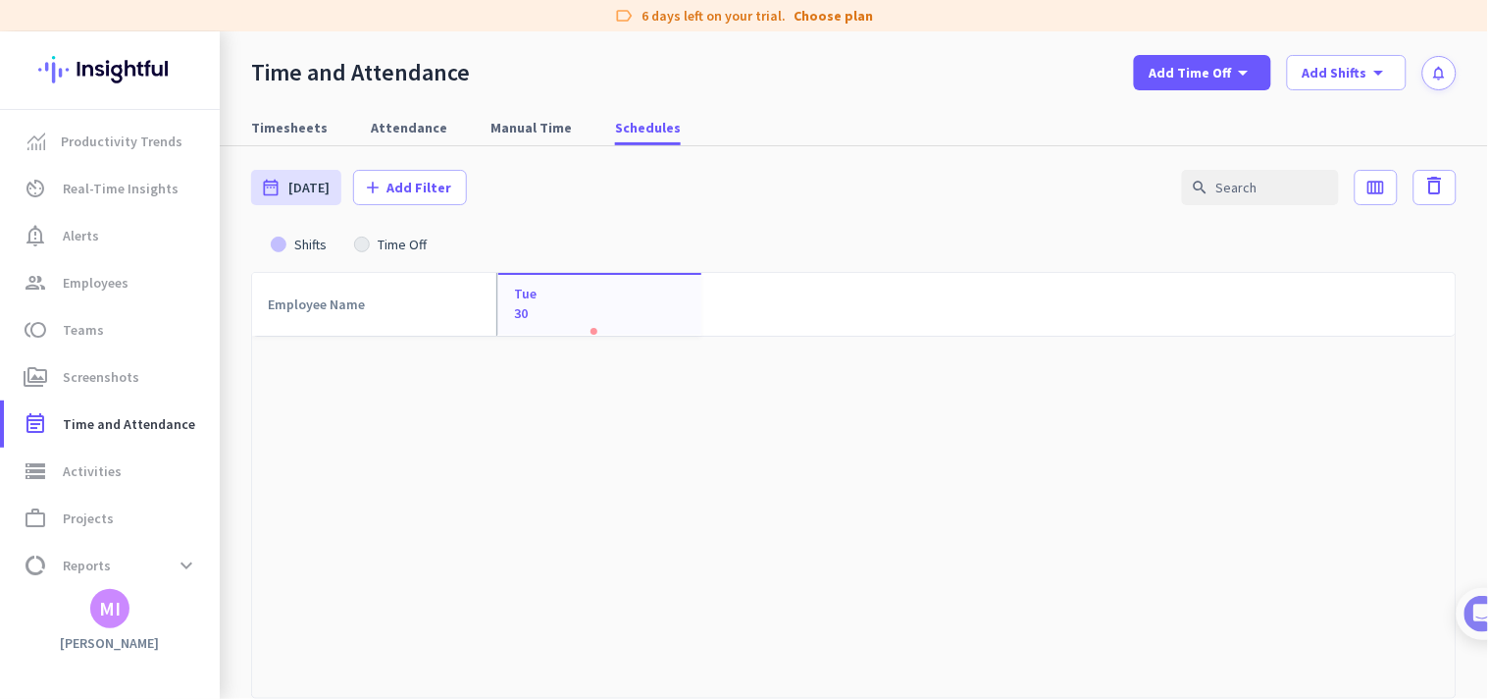
click at [122, 609] on div "MI" at bounding box center [109, 608] width 39 height 39
click at [216, 468] on span "Personal Settings" at bounding box center [214, 465] width 119 height 18
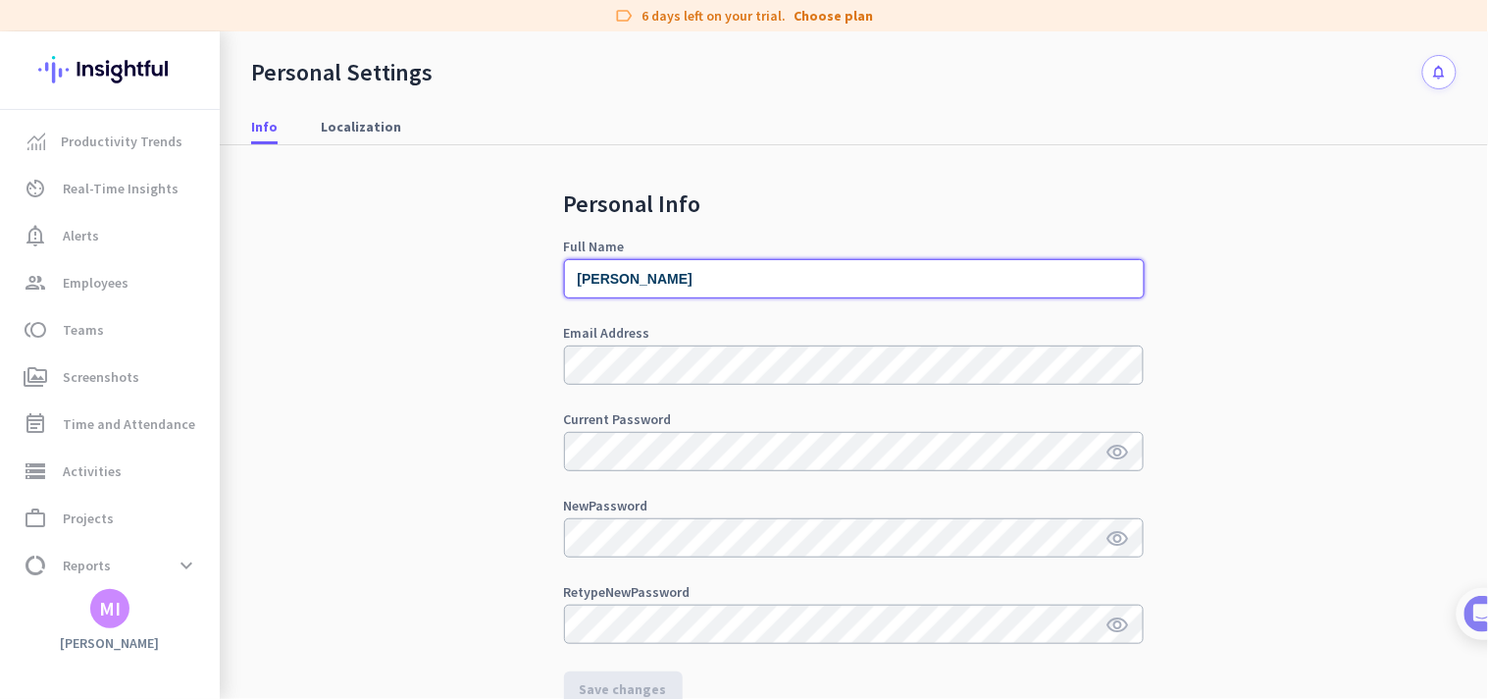
click at [652, 277] on input "[PERSON_NAME]" at bounding box center [854, 278] width 581 height 39
type input "[PERSON_NAME]"
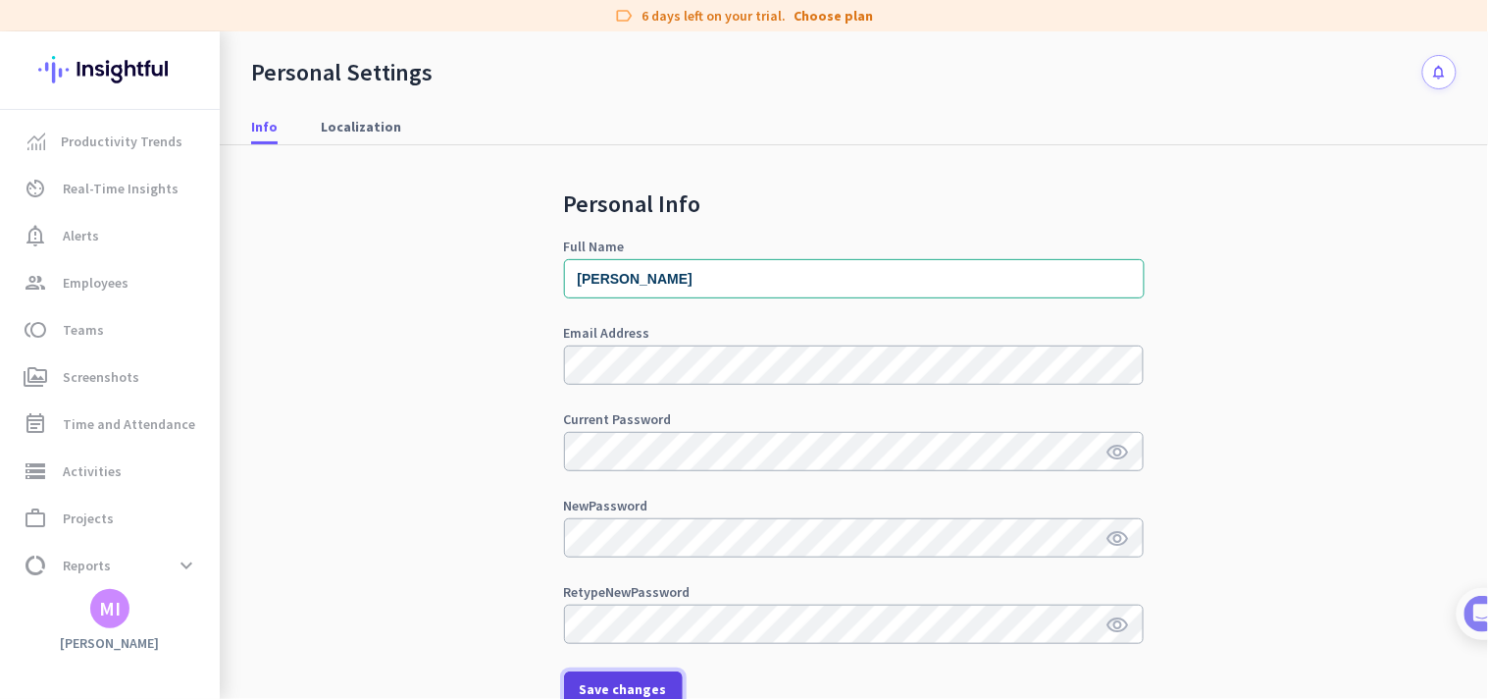
click at [626, 681] on span "Save changes" at bounding box center [623, 689] width 87 height 20
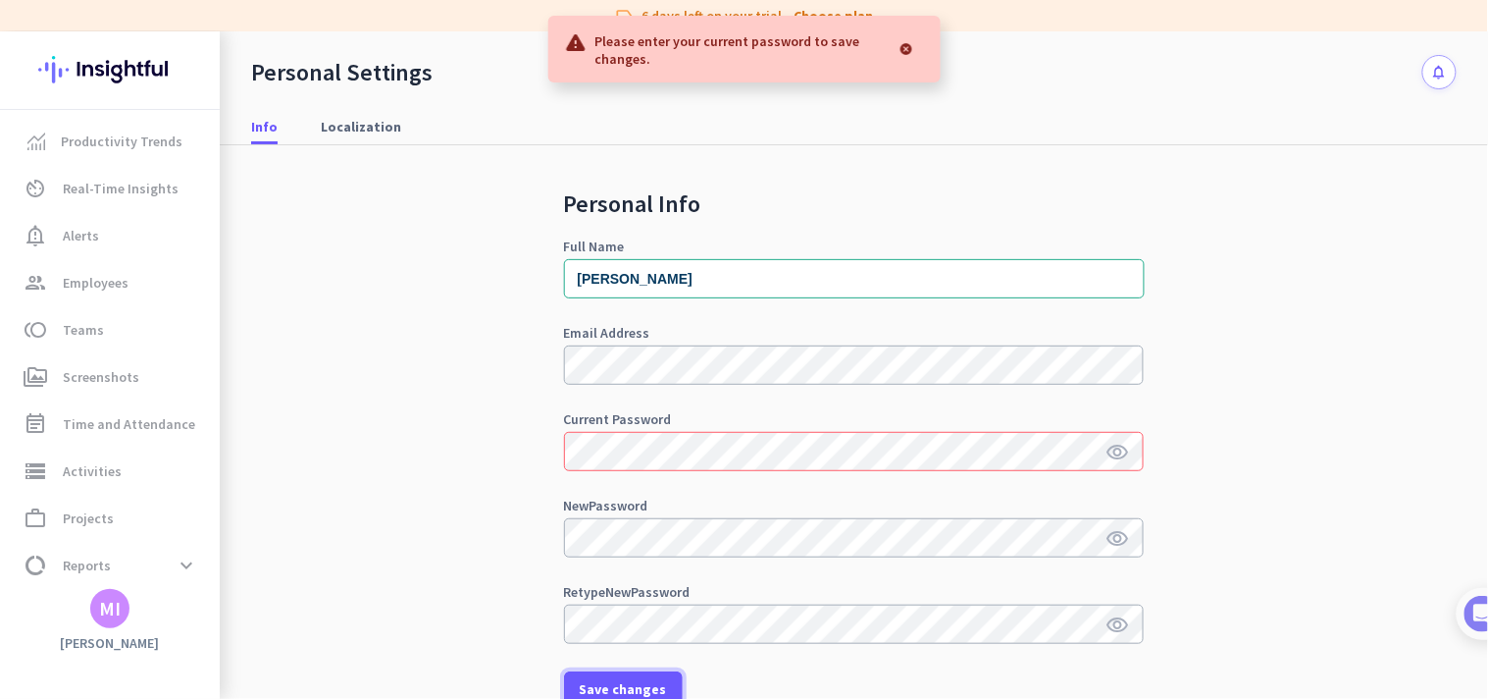
scroll to position [109, 0]
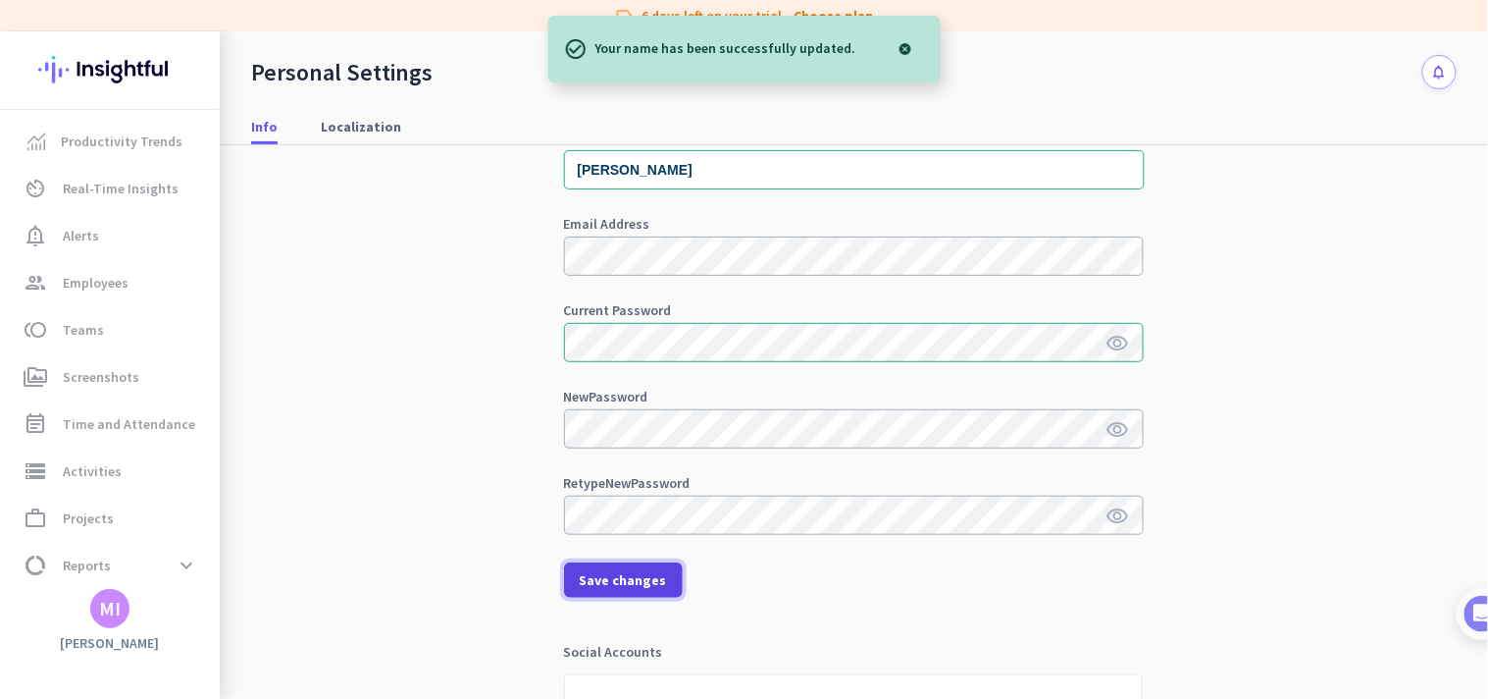
click at [634, 577] on span "Save changes" at bounding box center [623, 580] width 87 height 20
